Goal: Task Accomplishment & Management: Manage account settings

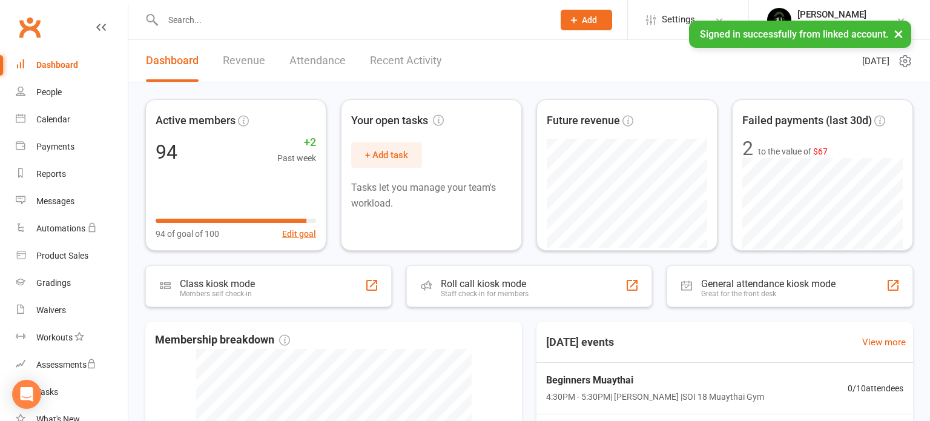
click at [208, 16] on input "text" at bounding box center [352, 19] width 386 height 17
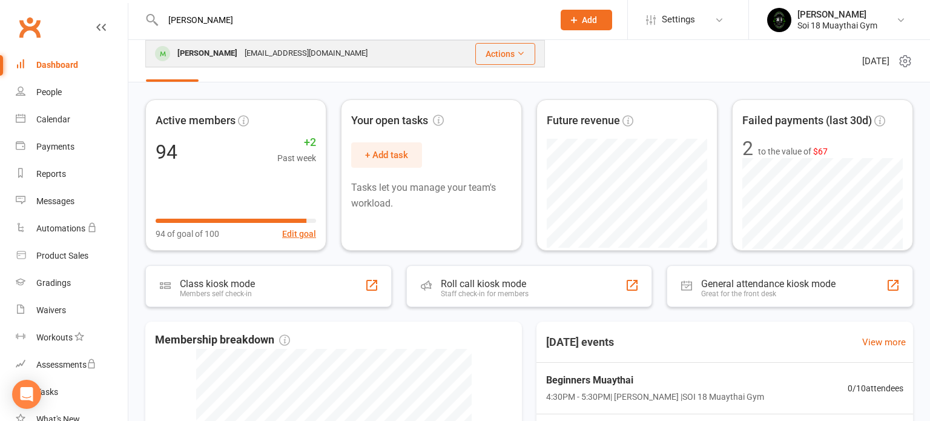
type input "[PERSON_NAME]"
click at [205, 50] on div "[PERSON_NAME]" at bounding box center [207, 54] width 67 height 18
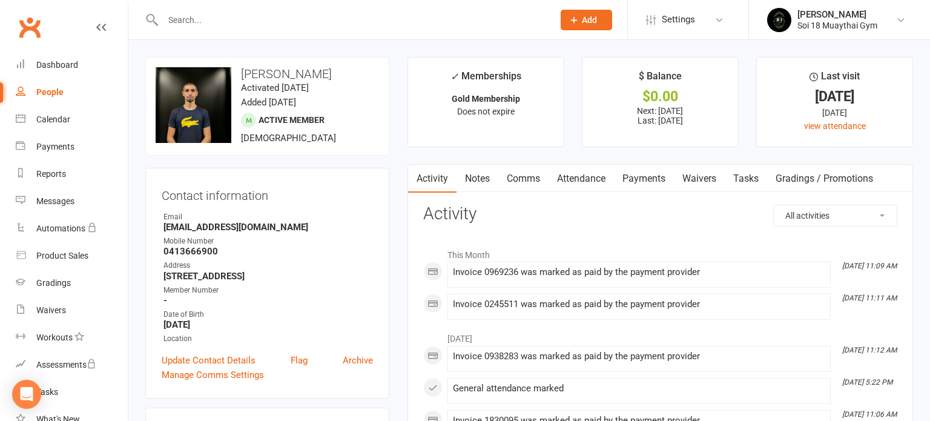
click at [643, 180] on link "Payments" at bounding box center [644, 179] width 60 height 28
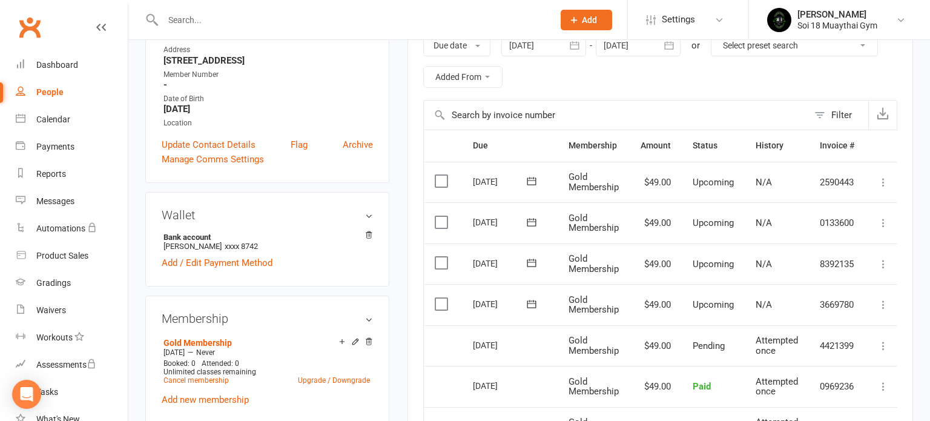
scroll to position [220, 0]
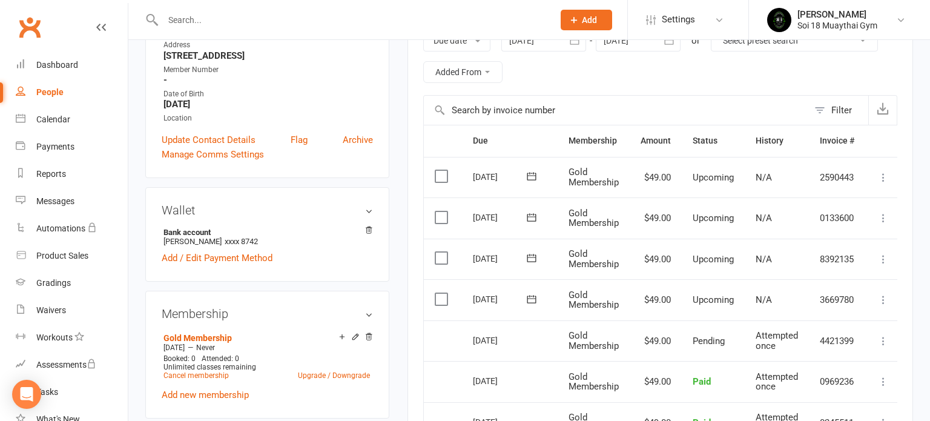
click at [435, 297] on label at bounding box center [443, 299] width 16 height 12
click at [435, 293] on input "checkbox" at bounding box center [439, 293] width 8 height 0
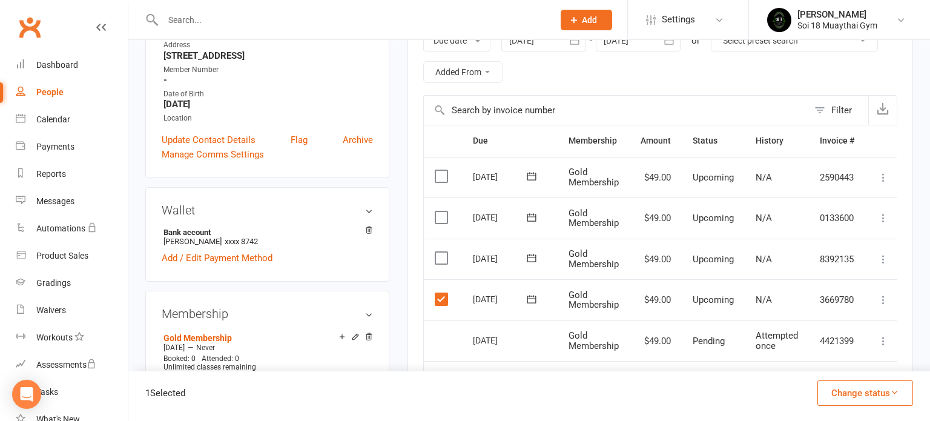
click at [439, 257] on label at bounding box center [443, 258] width 16 height 12
click at [439, 252] on input "checkbox" at bounding box center [439, 252] width 8 height 0
click at [440, 213] on label at bounding box center [443, 217] width 16 height 12
click at [440, 211] on input "checkbox" at bounding box center [439, 211] width 8 height 0
click at [447, 175] on label at bounding box center [443, 176] width 16 height 12
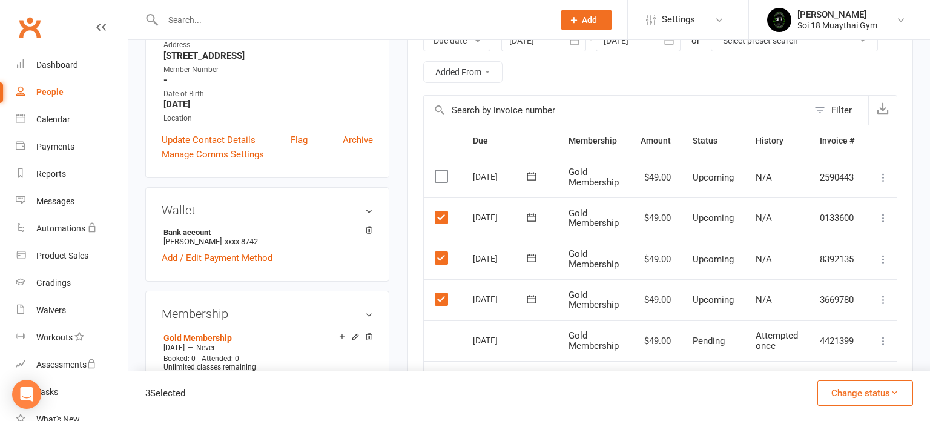
click at [442, 170] on input "checkbox" at bounding box center [439, 170] width 8 height 0
click at [853, 393] on button "Change status" at bounding box center [865, 392] width 96 height 25
click at [831, 361] on link "Skipped" at bounding box center [852, 360] width 120 height 24
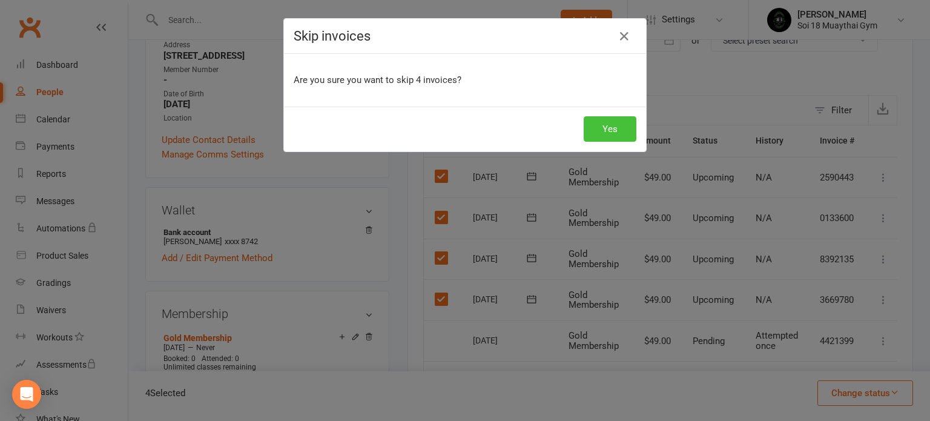
click at [612, 131] on button "Yes" at bounding box center [609, 128] width 53 height 25
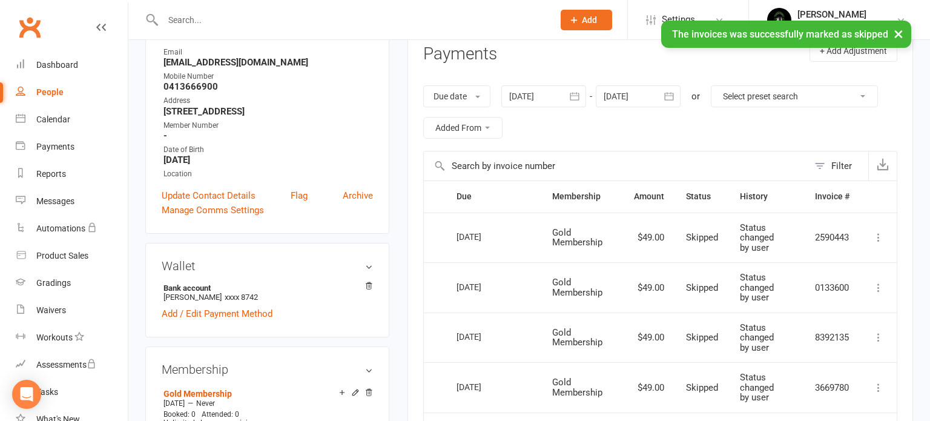
scroll to position [60, 0]
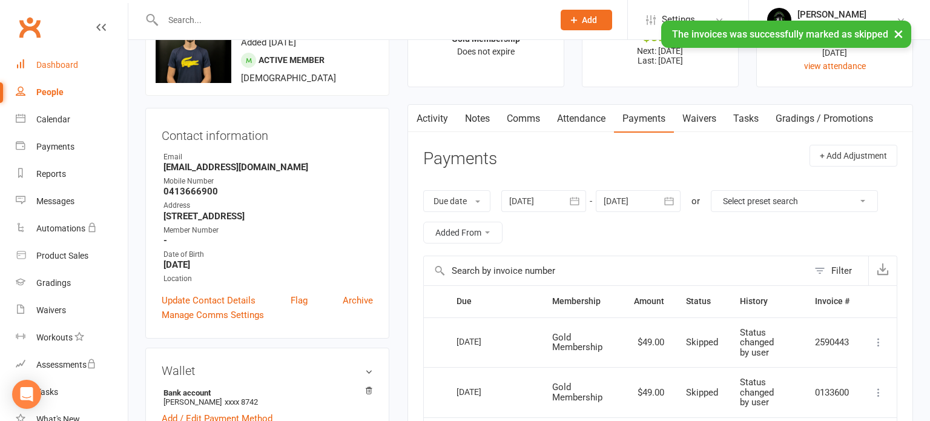
click at [66, 65] on div "Dashboard" at bounding box center [57, 65] width 42 height 10
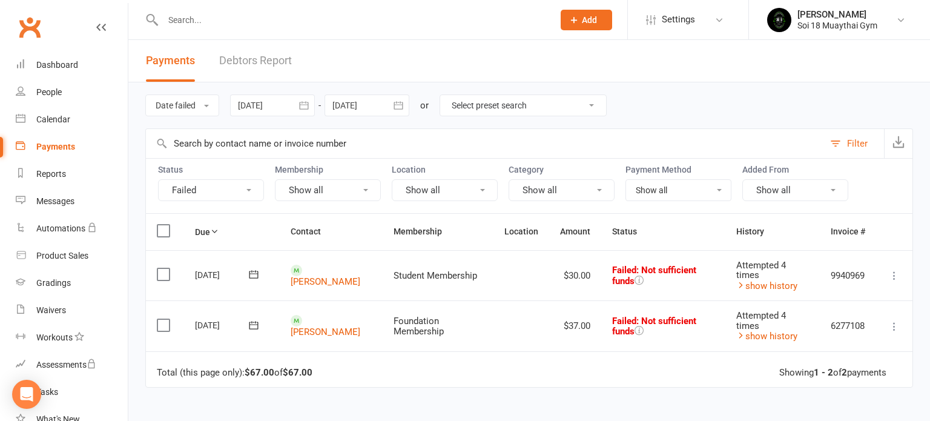
click at [898, 276] on icon at bounding box center [894, 275] width 12 height 12
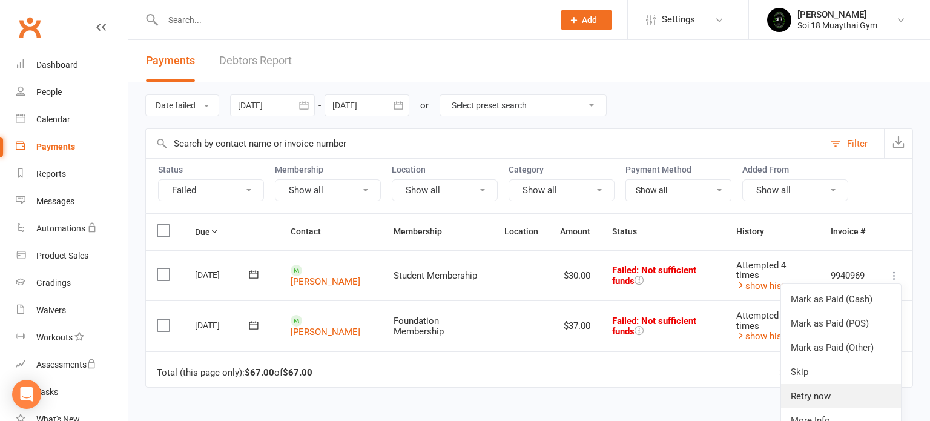
click at [834, 400] on link "Retry now" at bounding box center [841, 396] width 120 height 24
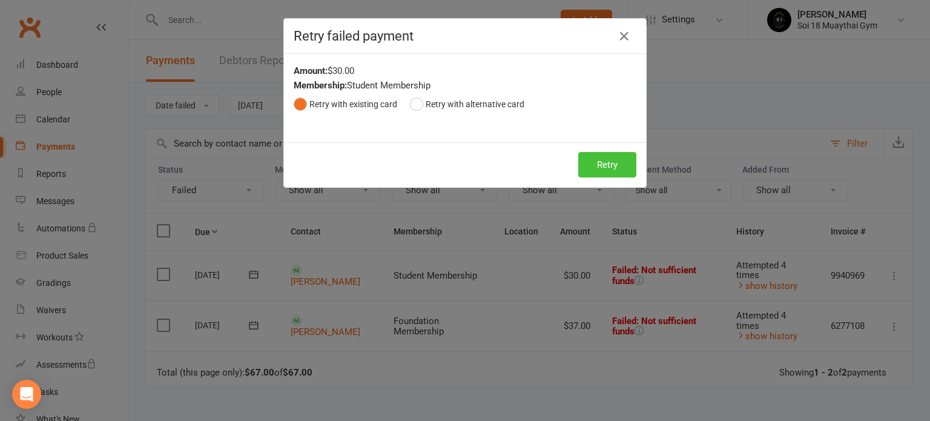
click at [621, 163] on button "Retry" at bounding box center [607, 164] width 58 height 25
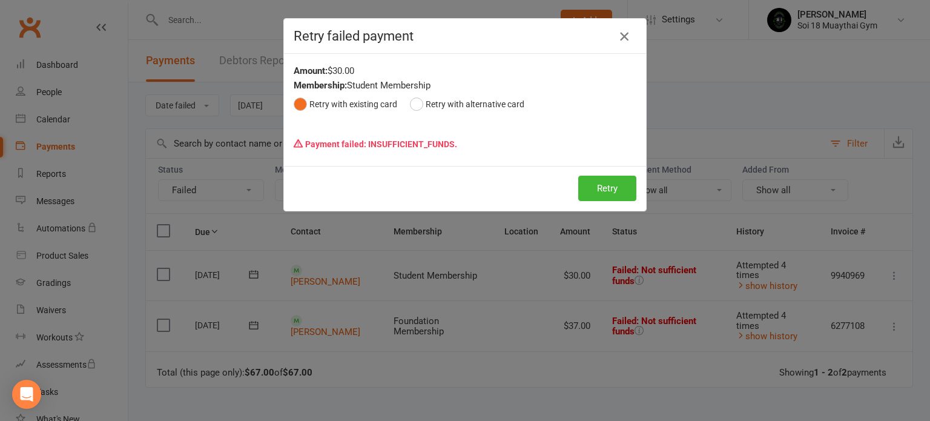
click at [625, 36] on icon "button" at bounding box center [624, 36] width 15 height 15
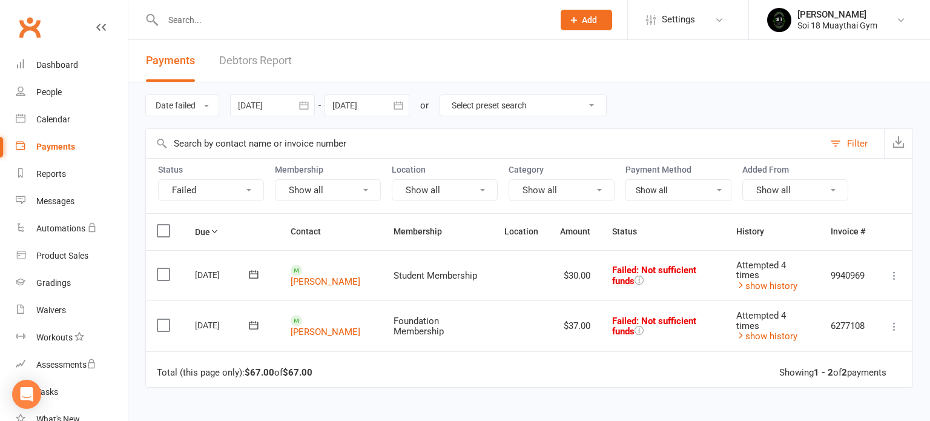
click at [895, 326] on icon at bounding box center [894, 326] width 12 height 12
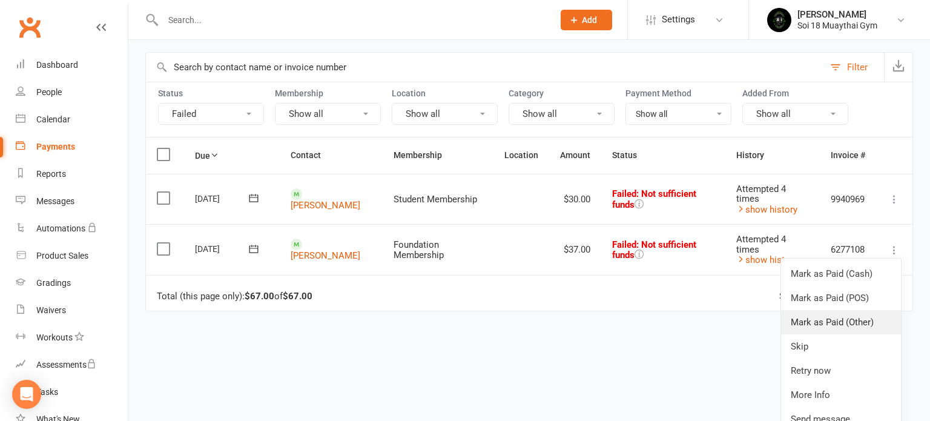
scroll to position [111, 0]
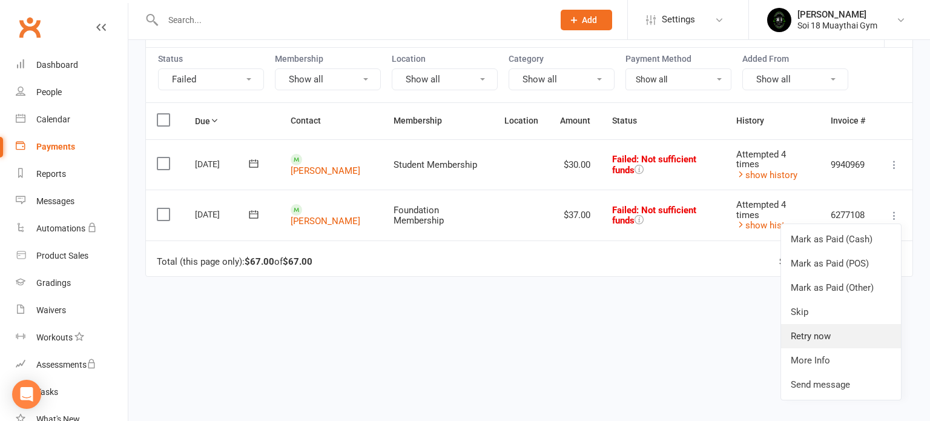
click at [829, 341] on link "Retry now" at bounding box center [841, 336] width 120 height 24
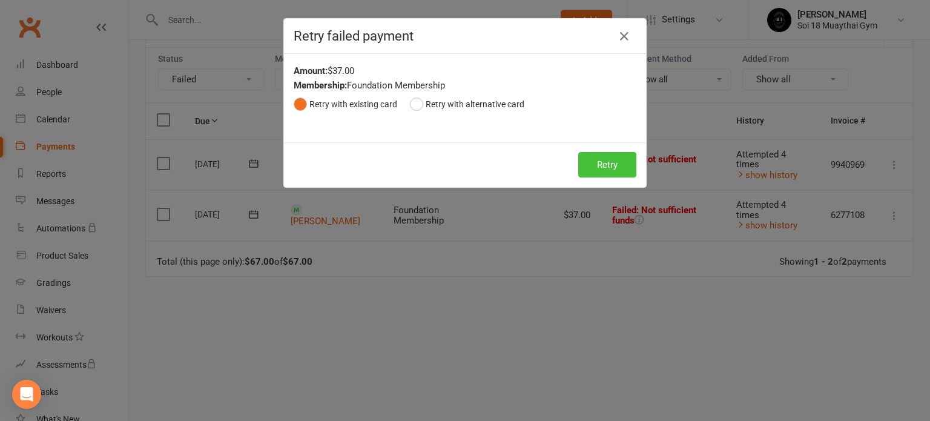
click at [620, 168] on button "Retry" at bounding box center [607, 164] width 58 height 25
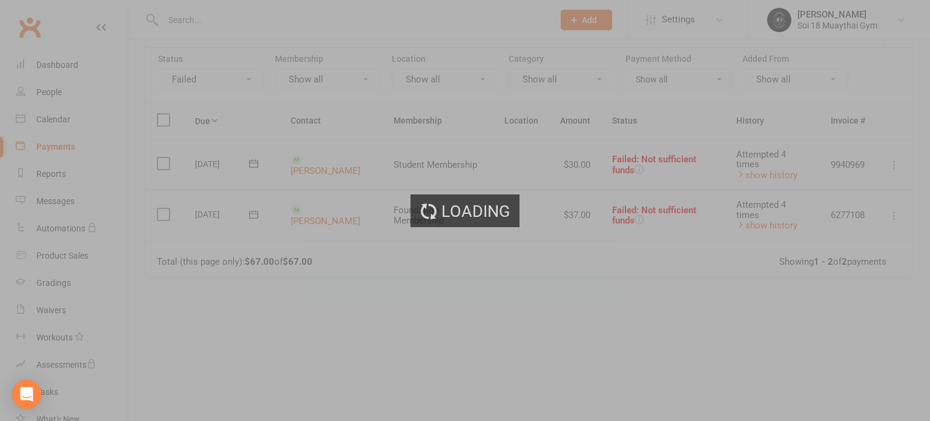
scroll to position [88, 0]
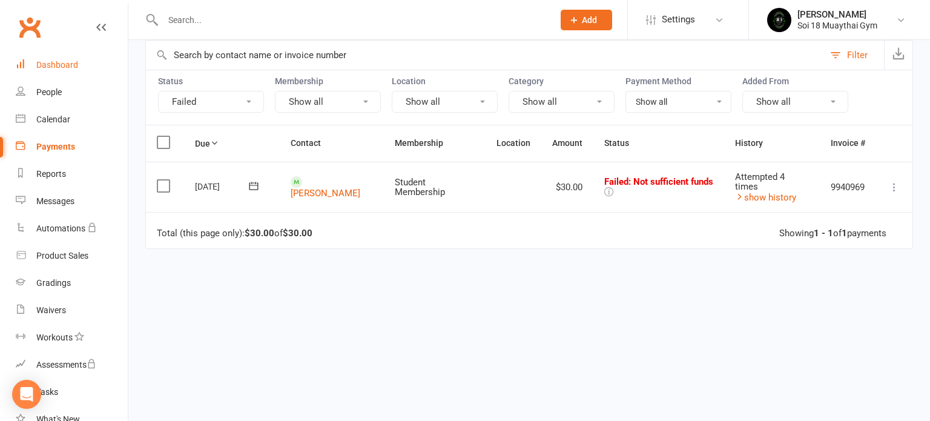
click at [59, 69] on div "Dashboard" at bounding box center [57, 65] width 42 height 10
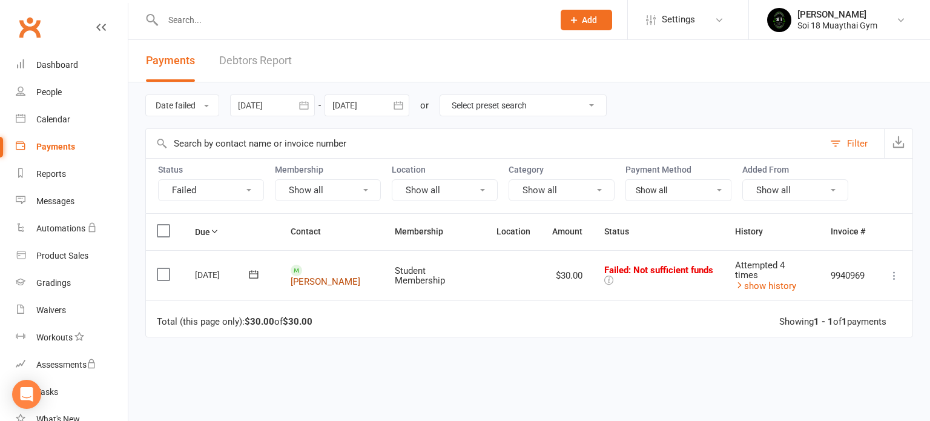
click at [310, 276] on link "[PERSON_NAME]" at bounding box center [325, 281] width 70 height 11
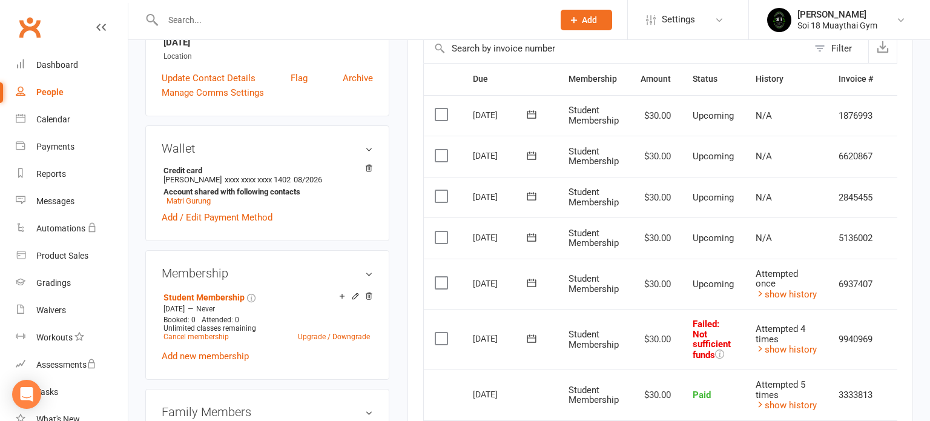
scroll to position [276, 0]
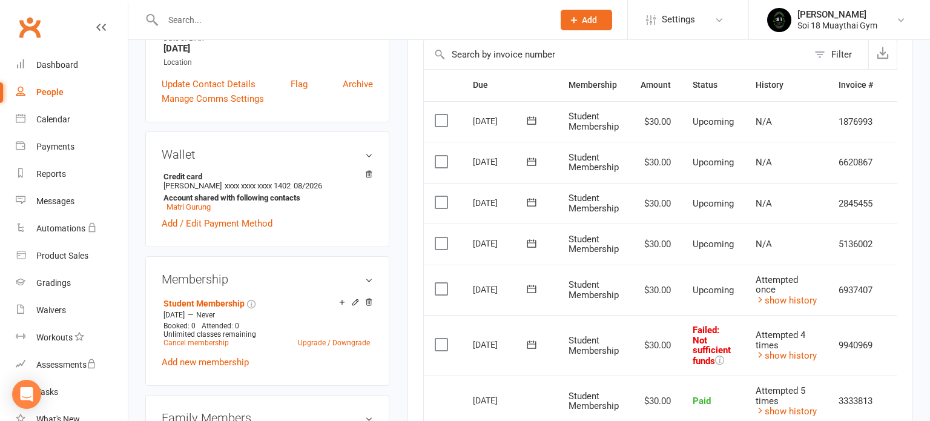
click at [444, 286] on label at bounding box center [443, 289] width 16 height 12
click at [442, 283] on input "checkbox" at bounding box center [439, 283] width 8 height 0
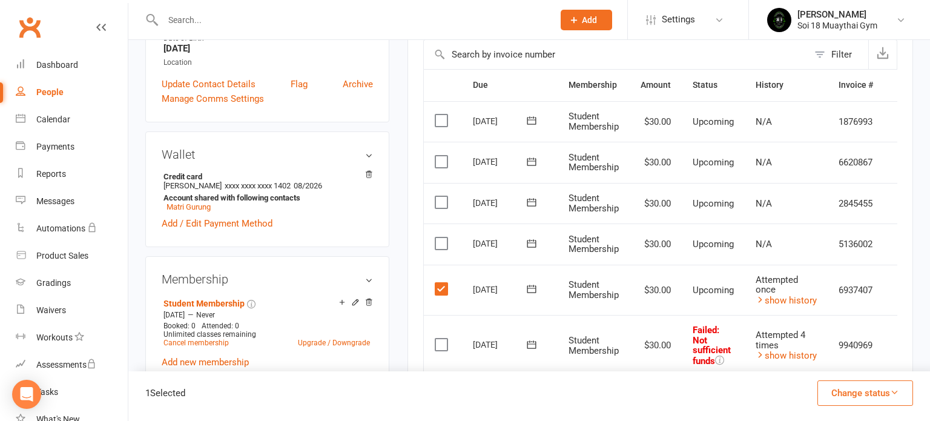
click at [886, 401] on button "Change status" at bounding box center [865, 392] width 96 height 25
click at [858, 360] on link "Skipped" at bounding box center [852, 360] width 120 height 24
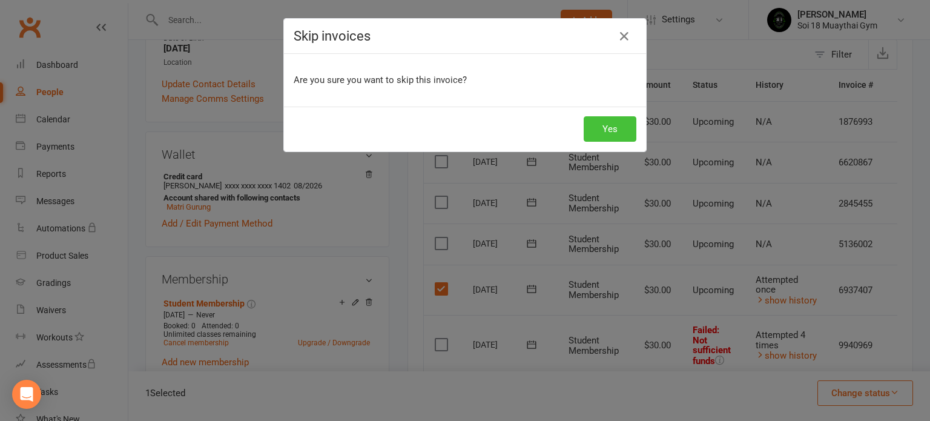
click at [616, 128] on button "Yes" at bounding box center [609, 128] width 53 height 25
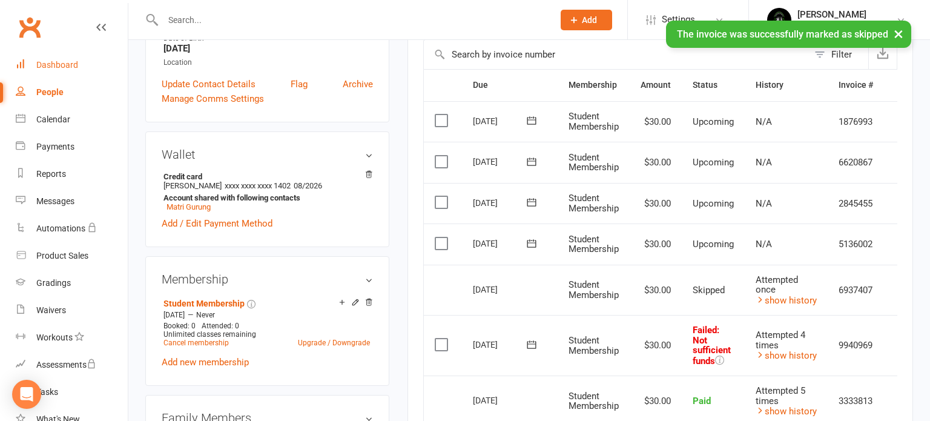
click at [63, 67] on div "Dashboard" at bounding box center [57, 65] width 42 height 10
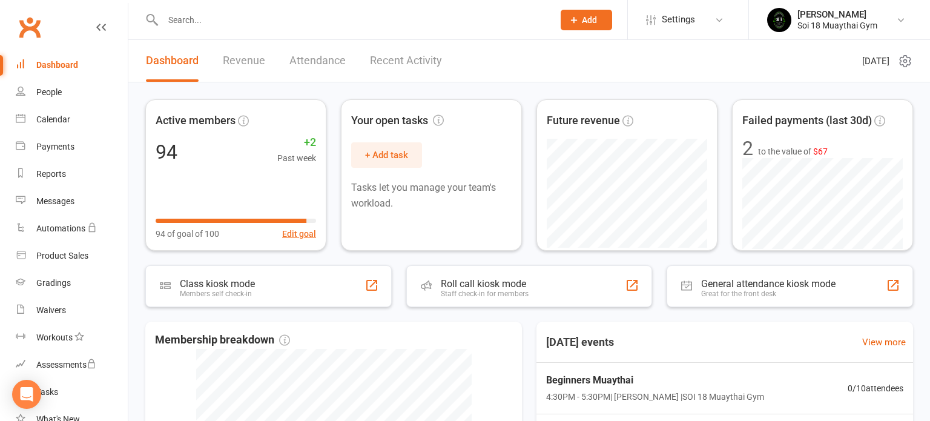
click at [242, 62] on link "Revenue" at bounding box center [244, 61] width 42 height 42
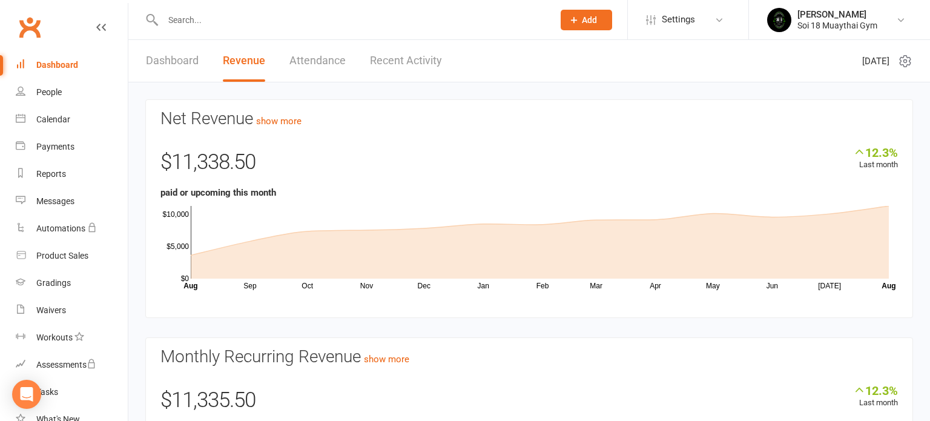
click at [68, 65] on div "Dashboard" at bounding box center [57, 65] width 42 height 10
click at [162, 64] on link "Dashboard" at bounding box center [172, 61] width 53 height 42
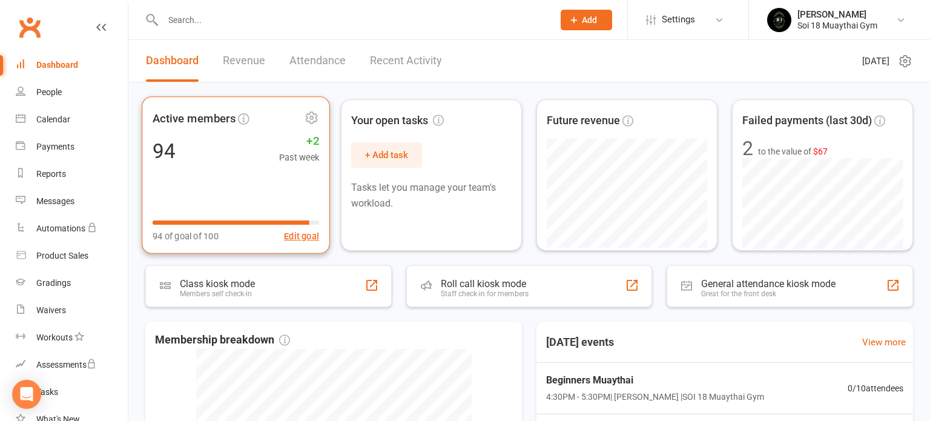
click at [258, 186] on div "Active members 94 +2 Past week 94 of goal of 100 Edit goal" at bounding box center [236, 174] width 188 height 157
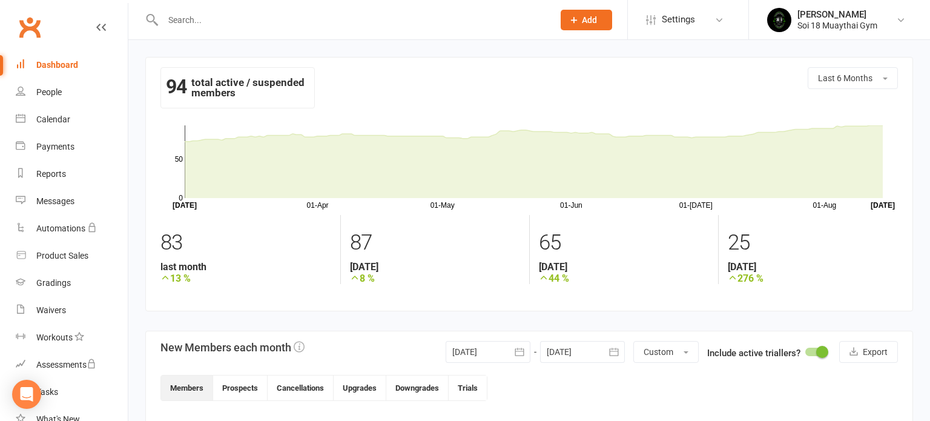
click at [51, 66] on div "Dashboard" at bounding box center [57, 65] width 42 height 10
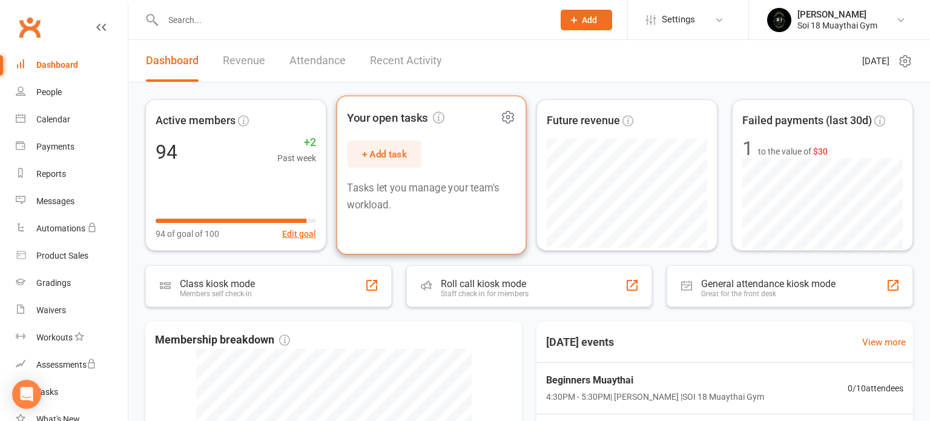
click at [386, 162] on button "+ Add task" at bounding box center [384, 153] width 74 height 27
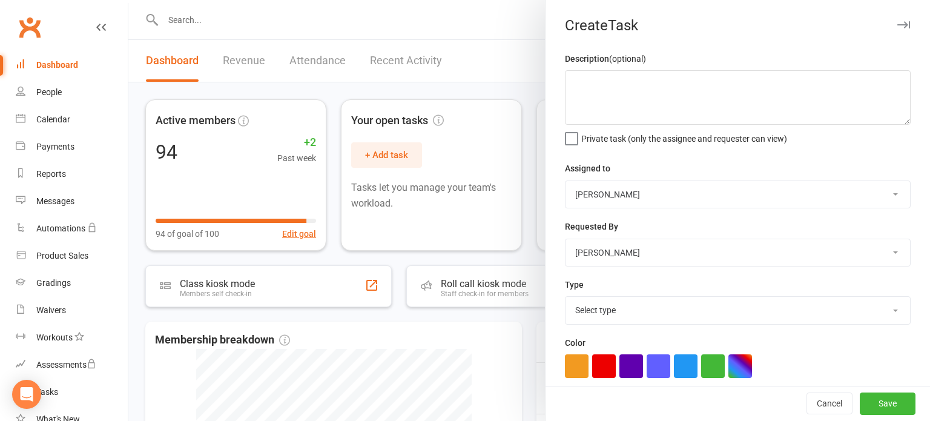
click at [450, 31] on div at bounding box center [528, 210] width 801 height 421
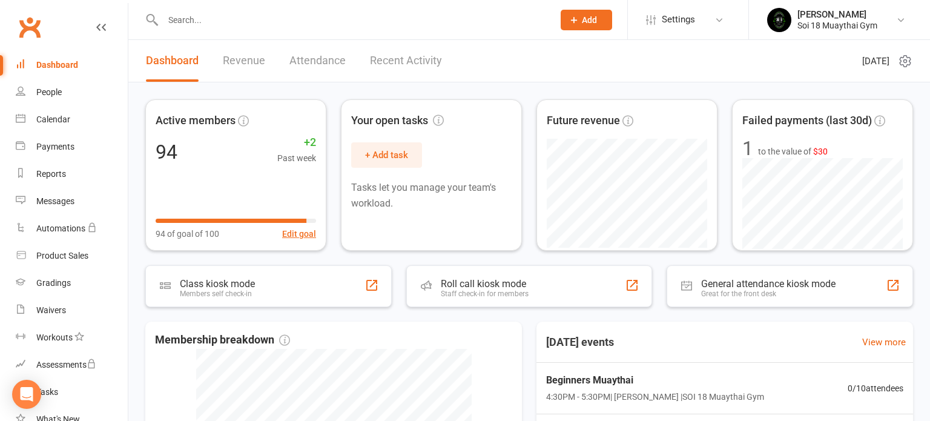
click at [254, 56] on link "Revenue" at bounding box center [244, 61] width 42 height 42
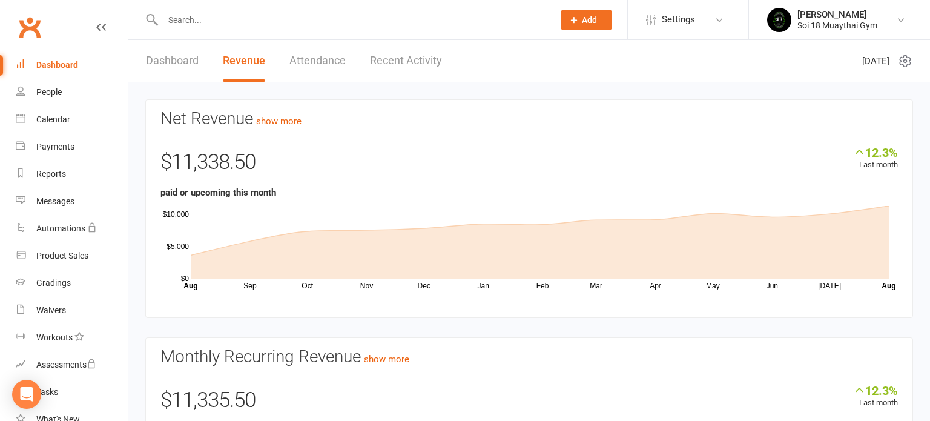
click at [314, 56] on link "Attendance" at bounding box center [317, 61] width 56 height 42
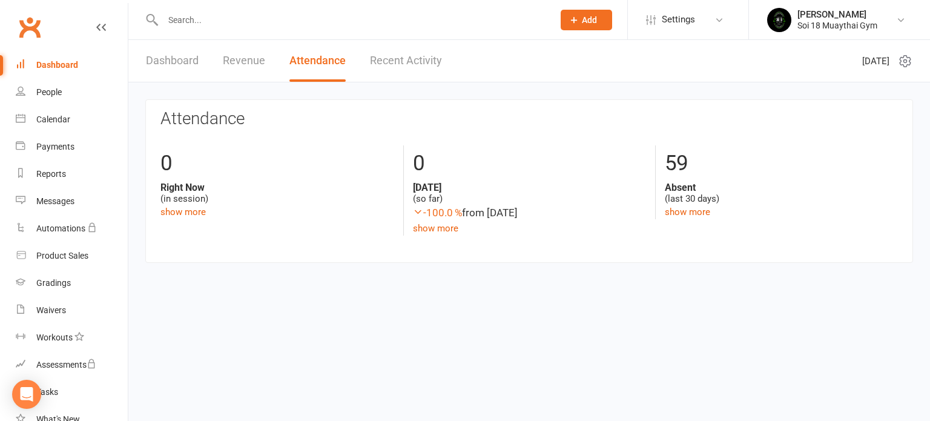
click at [413, 63] on link "Recent Activity" at bounding box center [406, 61] width 72 height 42
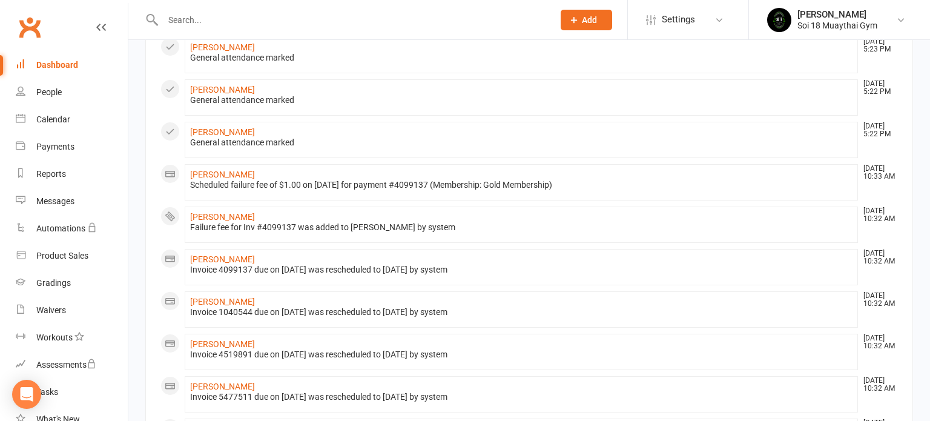
scroll to position [540, 0]
click at [230, 168] on link "[PERSON_NAME]" at bounding box center [222, 173] width 65 height 10
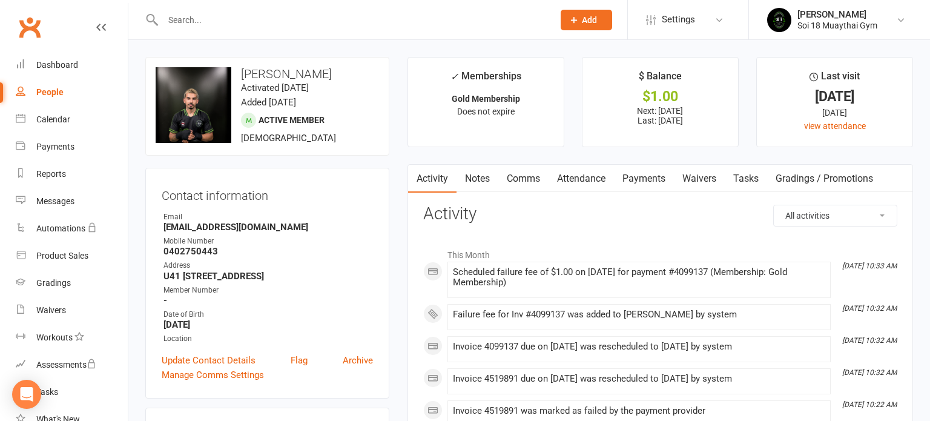
click at [655, 180] on link "Payments" at bounding box center [644, 179] width 60 height 28
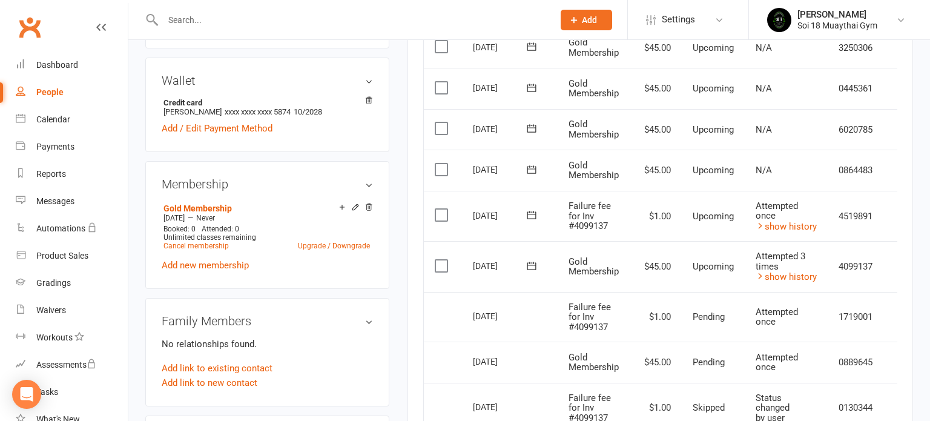
scroll to position [349, 0]
click at [446, 215] on label at bounding box center [443, 215] width 16 height 12
click at [442, 209] on input "checkbox" at bounding box center [439, 209] width 8 height 0
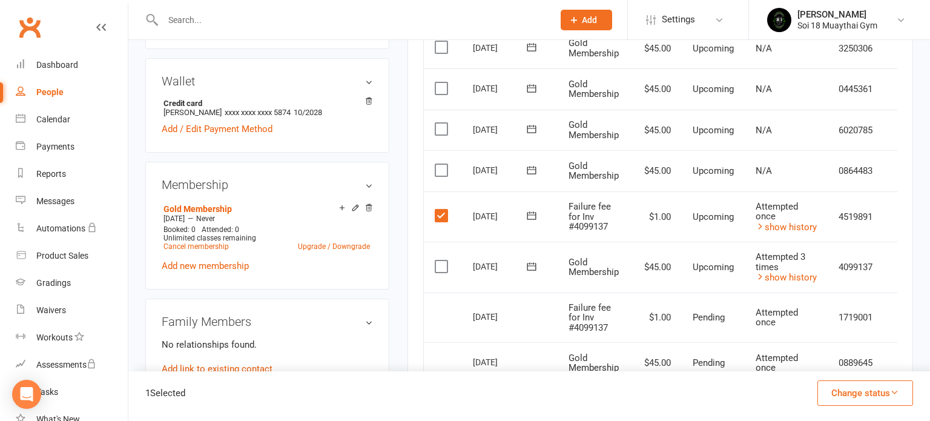
click at [879, 390] on button "Change status" at bounding box center [865, 392] width 96 height 25
click at [842, 363] on link "Skipped" at bounding box center [852, 360] width 120 height 24
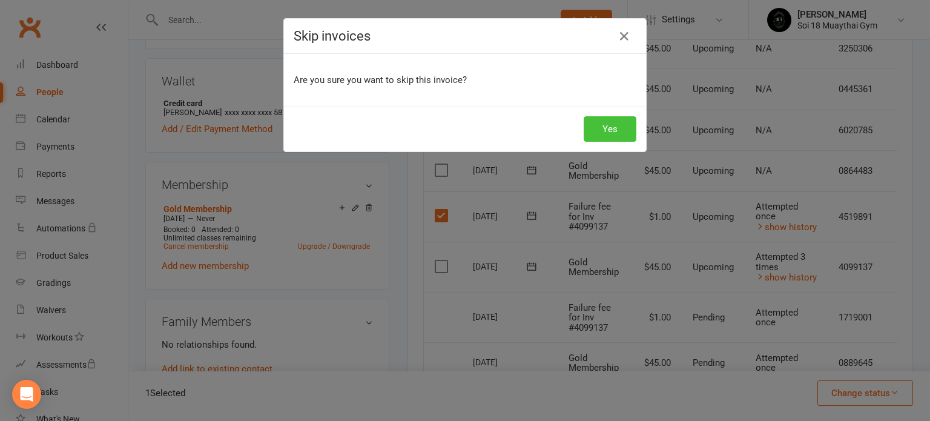
click at [622, 134] on button "Yes" at bounding box center [609, 128] width 53 height 25
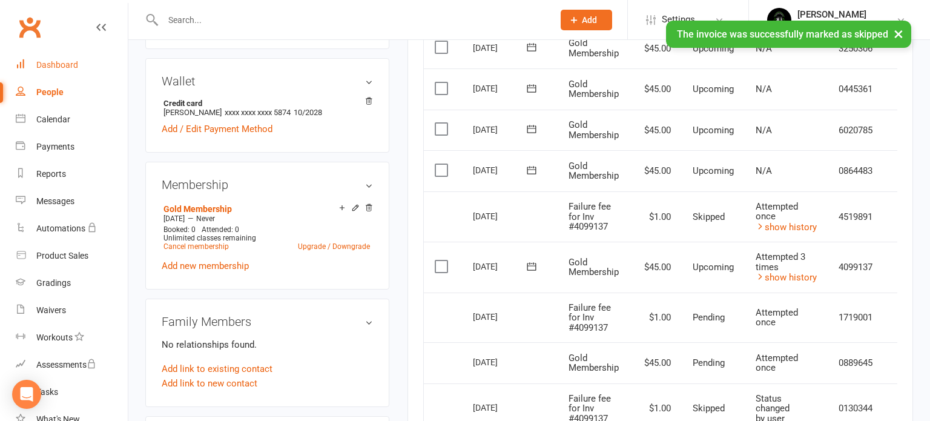
click at [76, 63] on div "Dashboard" at bounding box center [57, 65] width 42 height 10
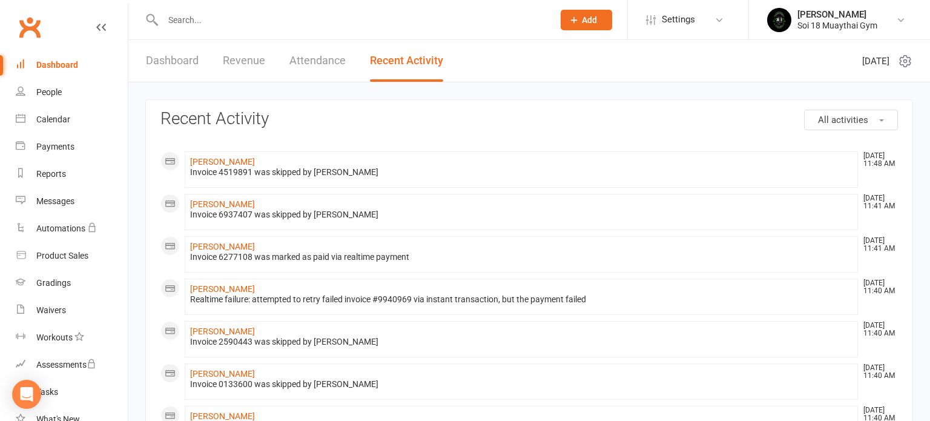
click at [174, 63] on link "Dashboard" at bounding box center [172, 61] width 53 height 42
